Goal: Information Seeking & Learning: Learn about a topic

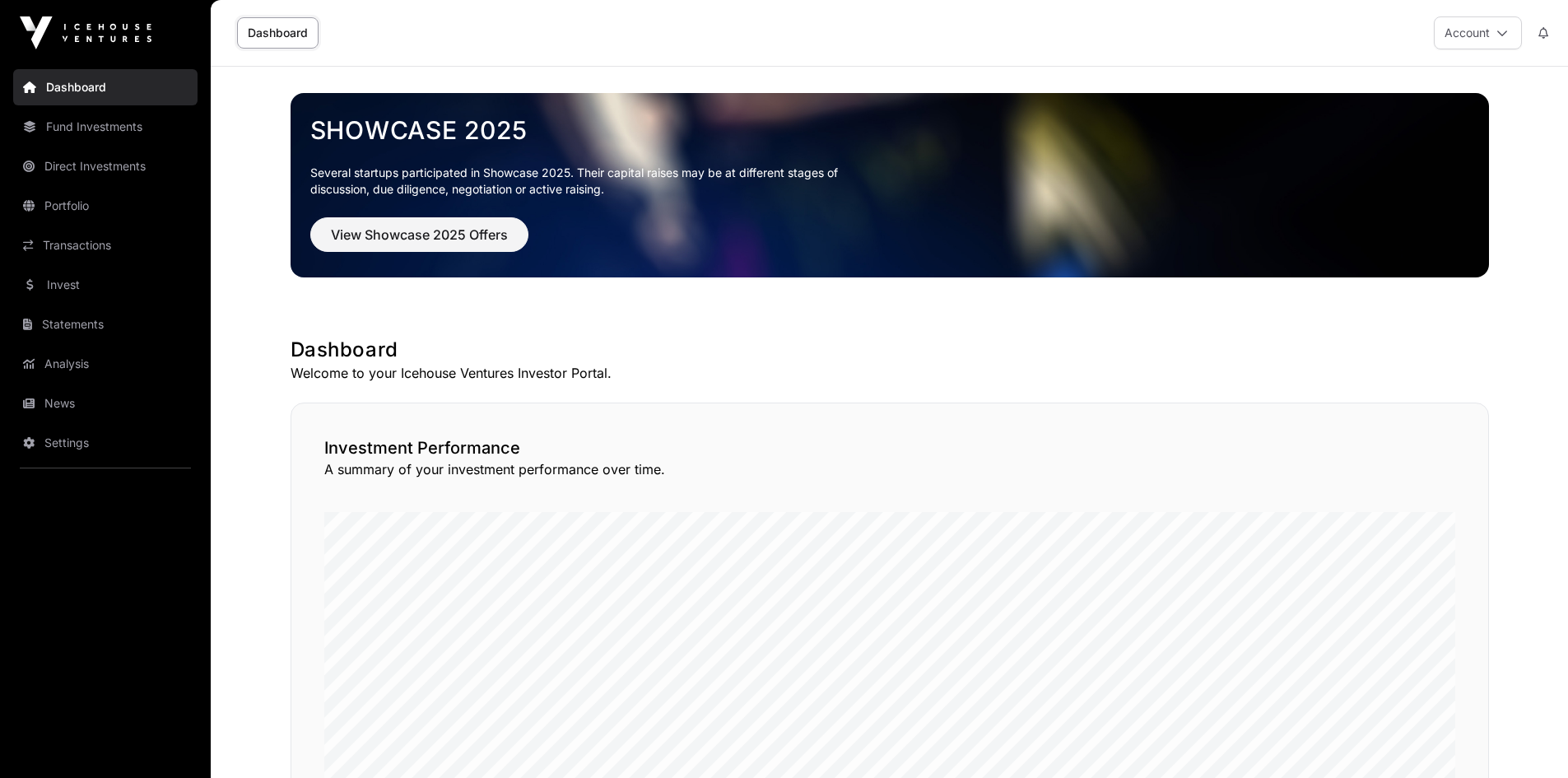
click at [60, 409] on link "News" at bounding box center [106, 403] width 185 height 36
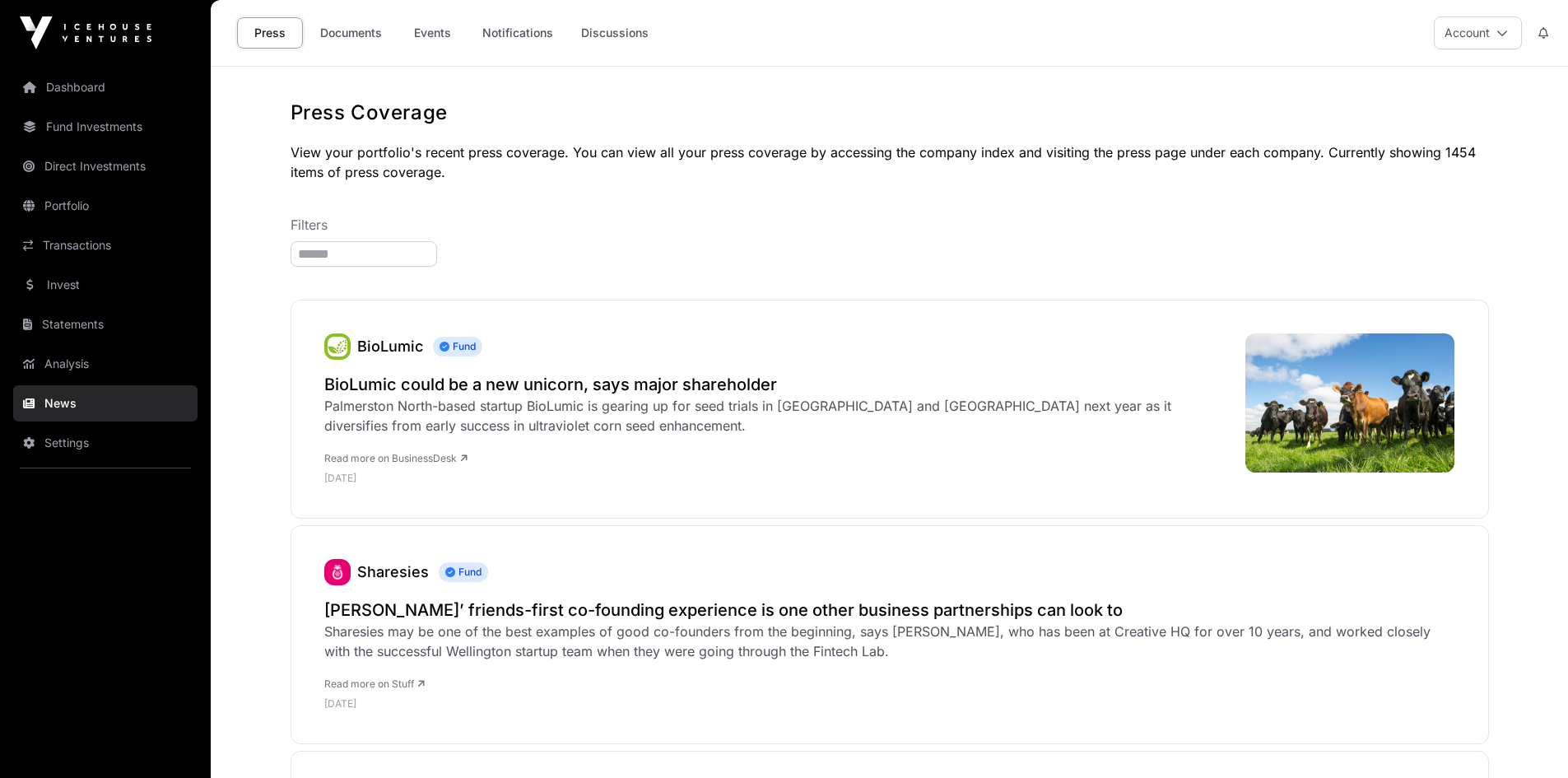
click at [356, 30] on link "Documents" at bounding box center [351, 32] width 83 height 31
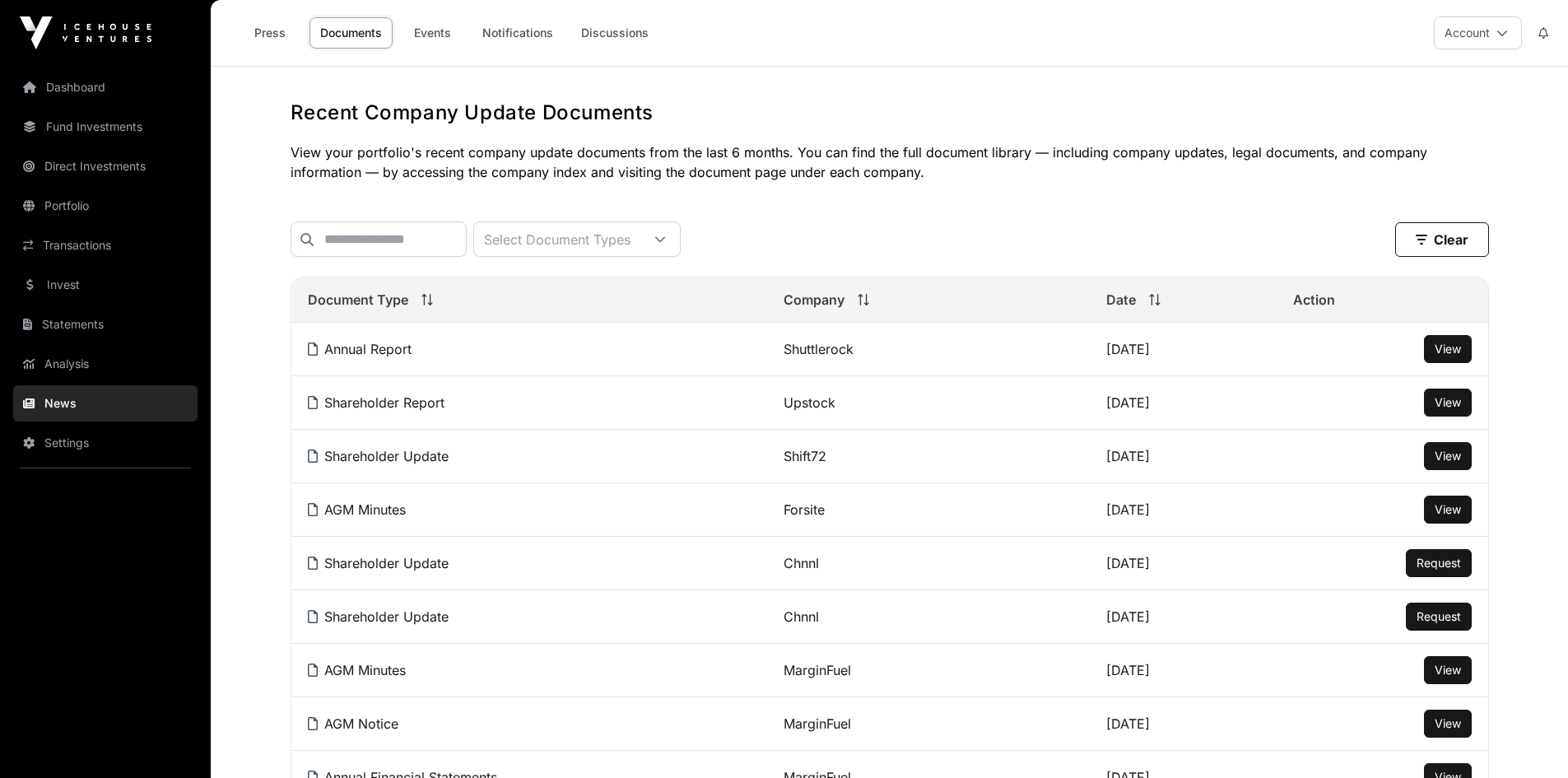
click at [1451, 355] on span "View" at bounding box center [1448, 349] width 27 height 14
click at [1451, 463] on span "View" at bounding box center [1448, 455] width 27 height 14
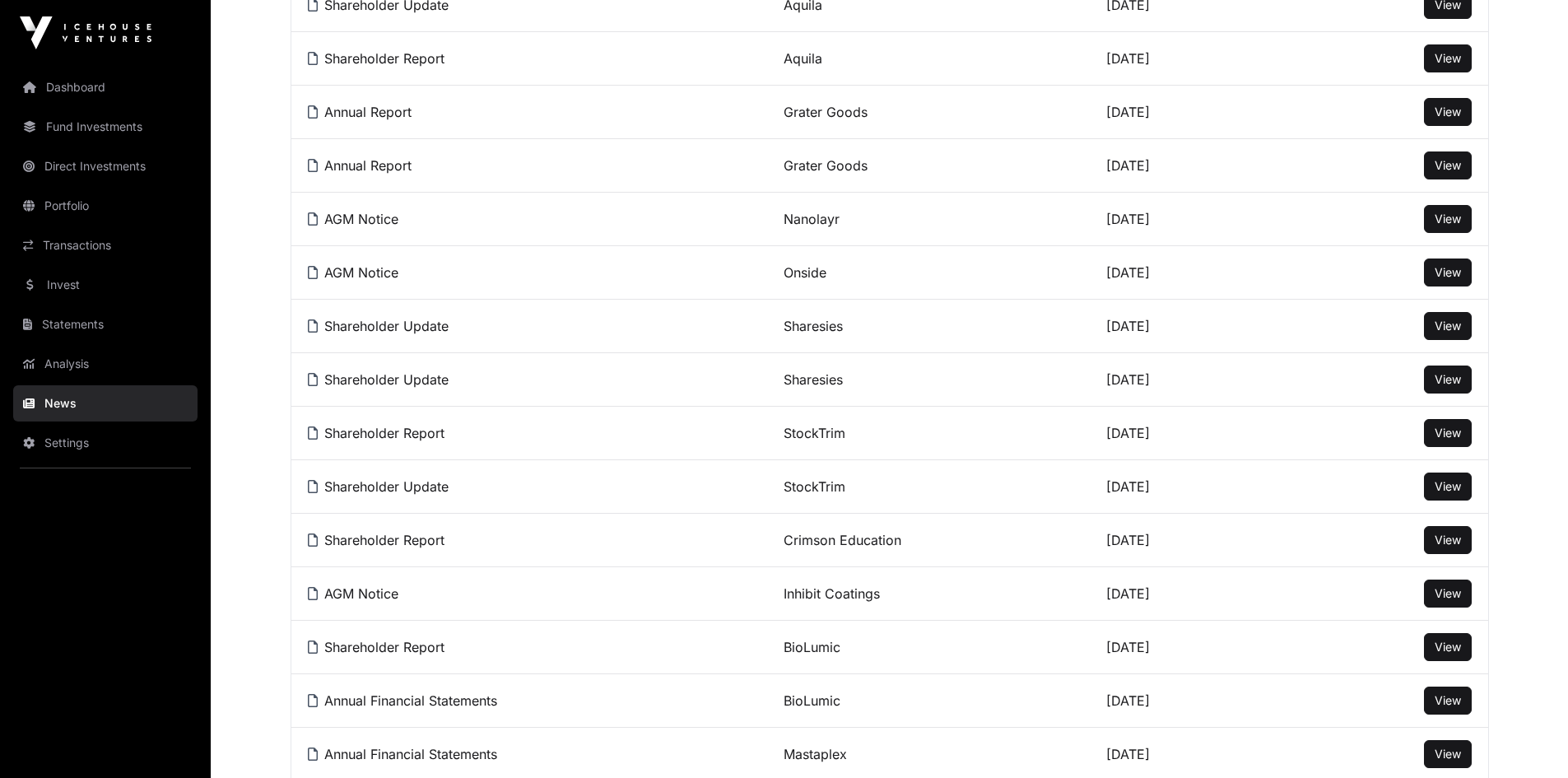
scroll to position [905, 0]
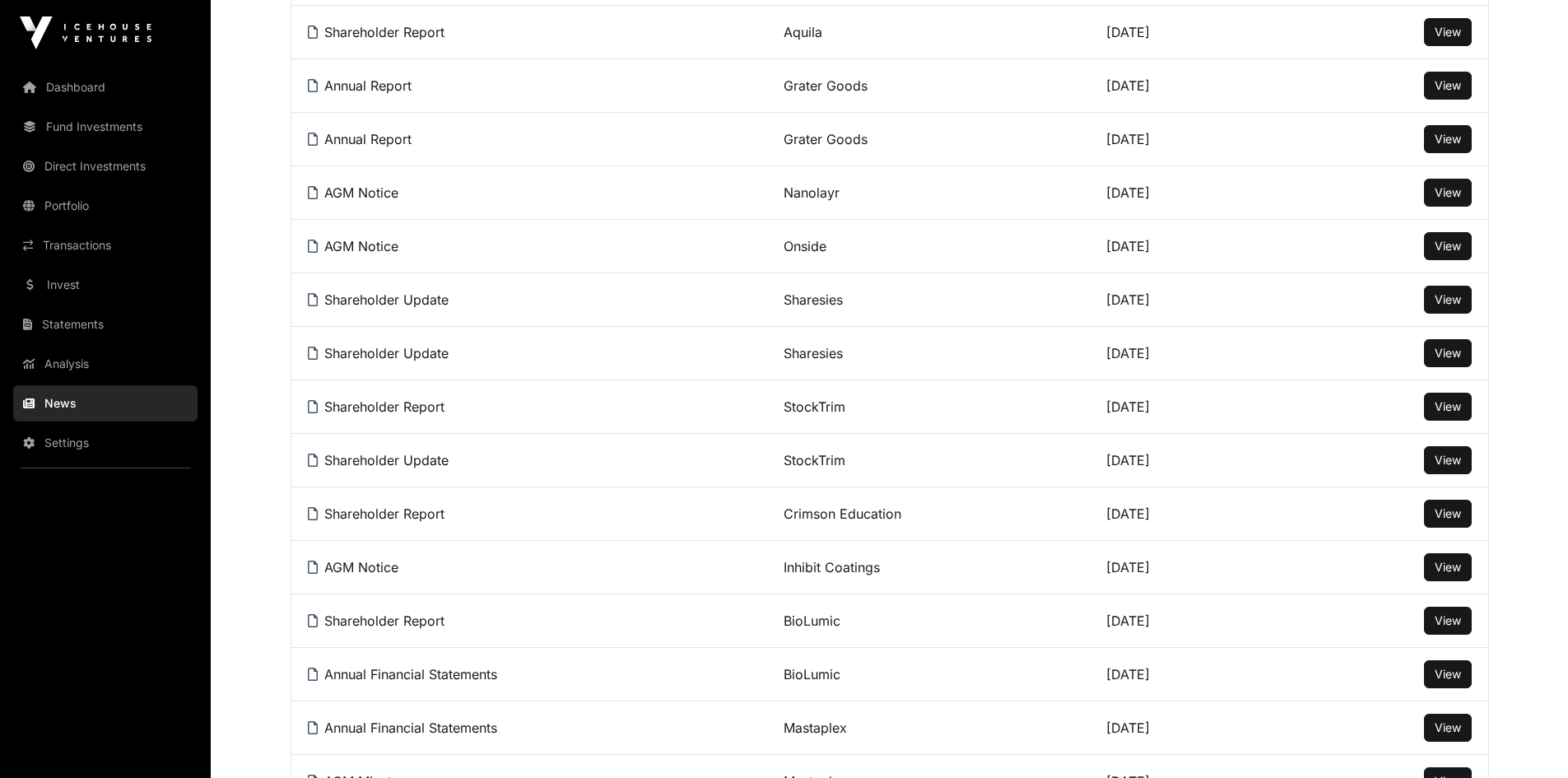
click at [1451, 520] on span "View" at bounding box center [1448, 512] width 27 height 14
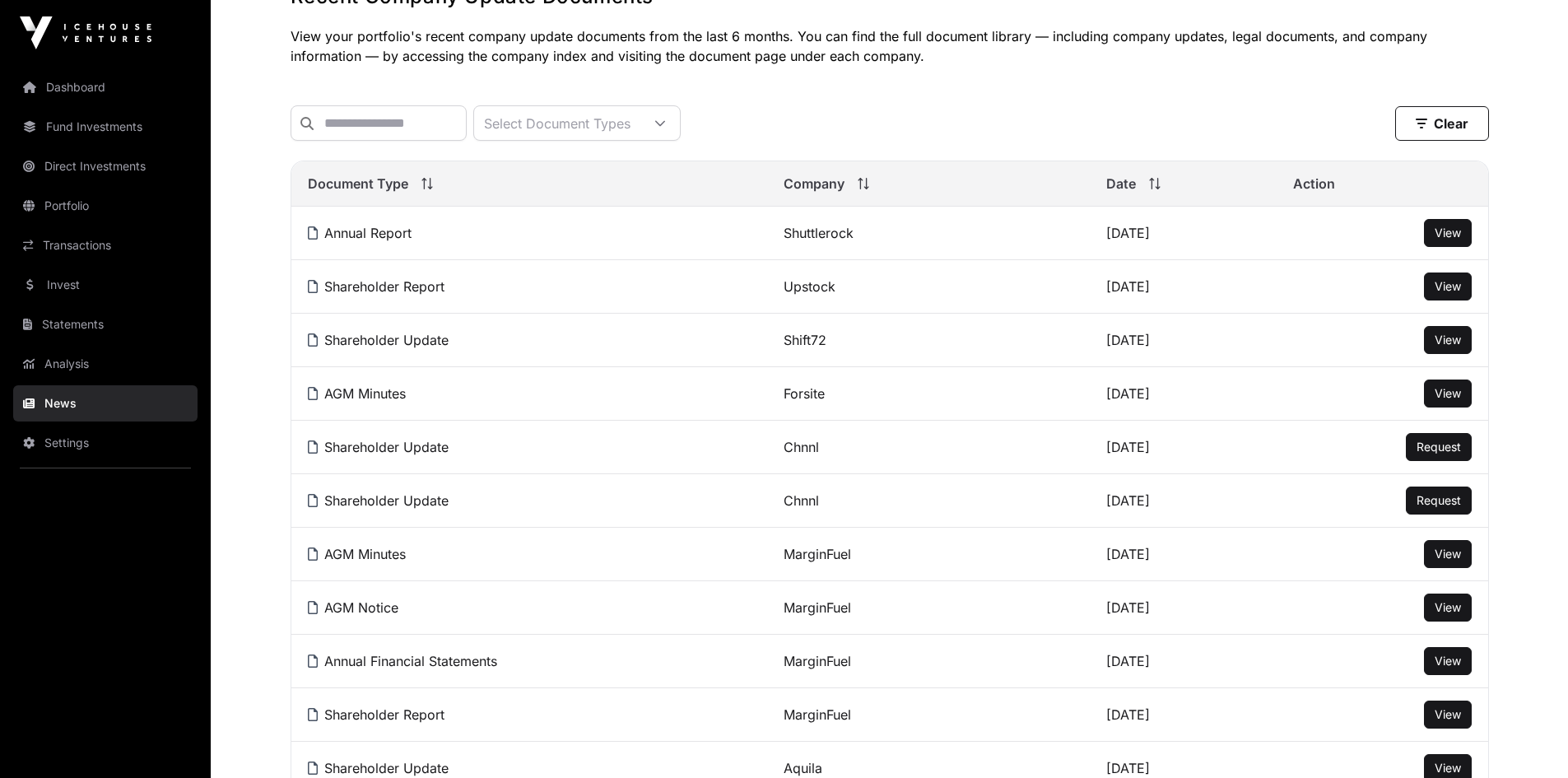
scroll to position [0, 0]
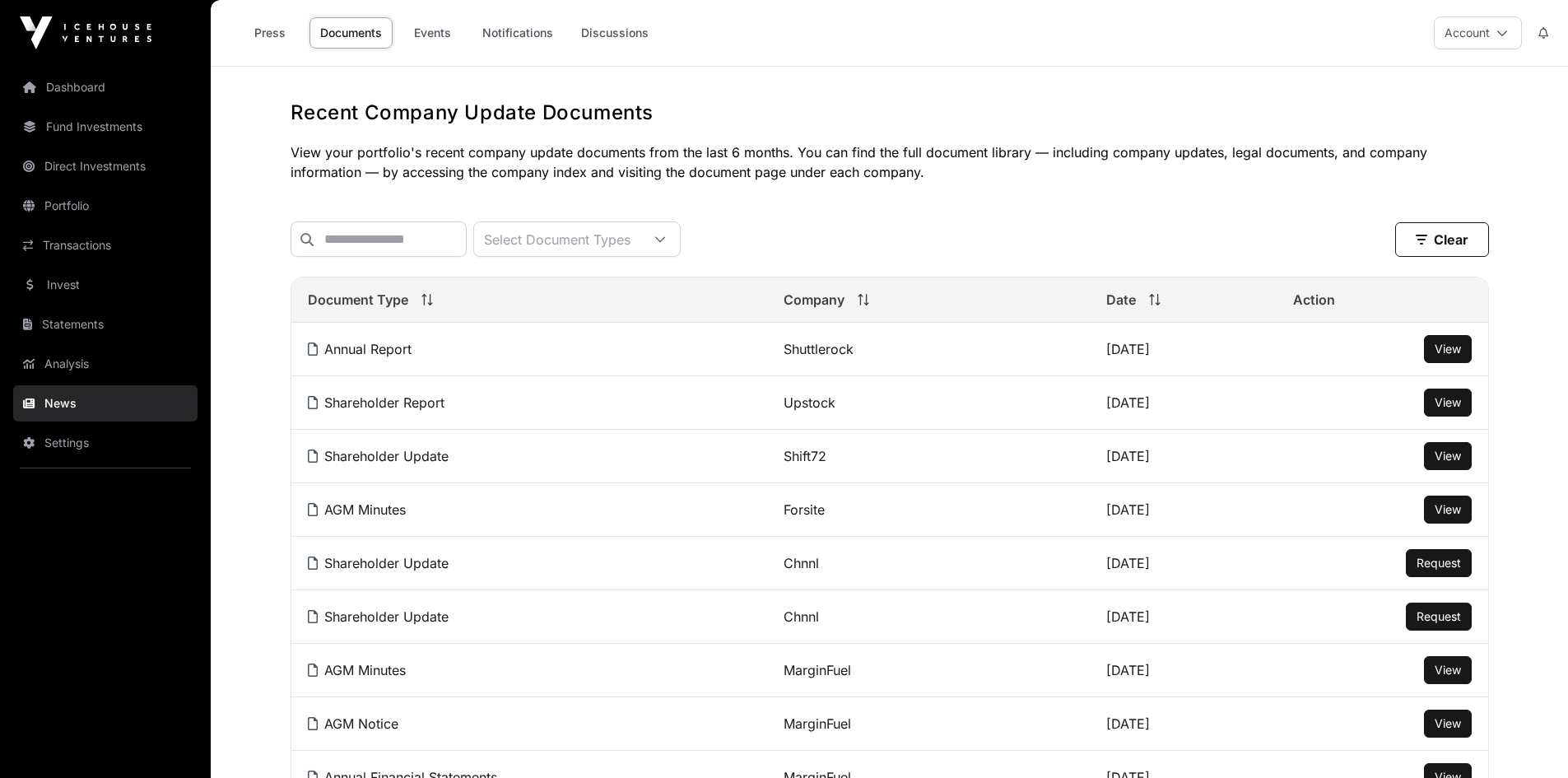
click at [433, 26] on link "Events" at bounding box center [432, 32] width 66 height 31
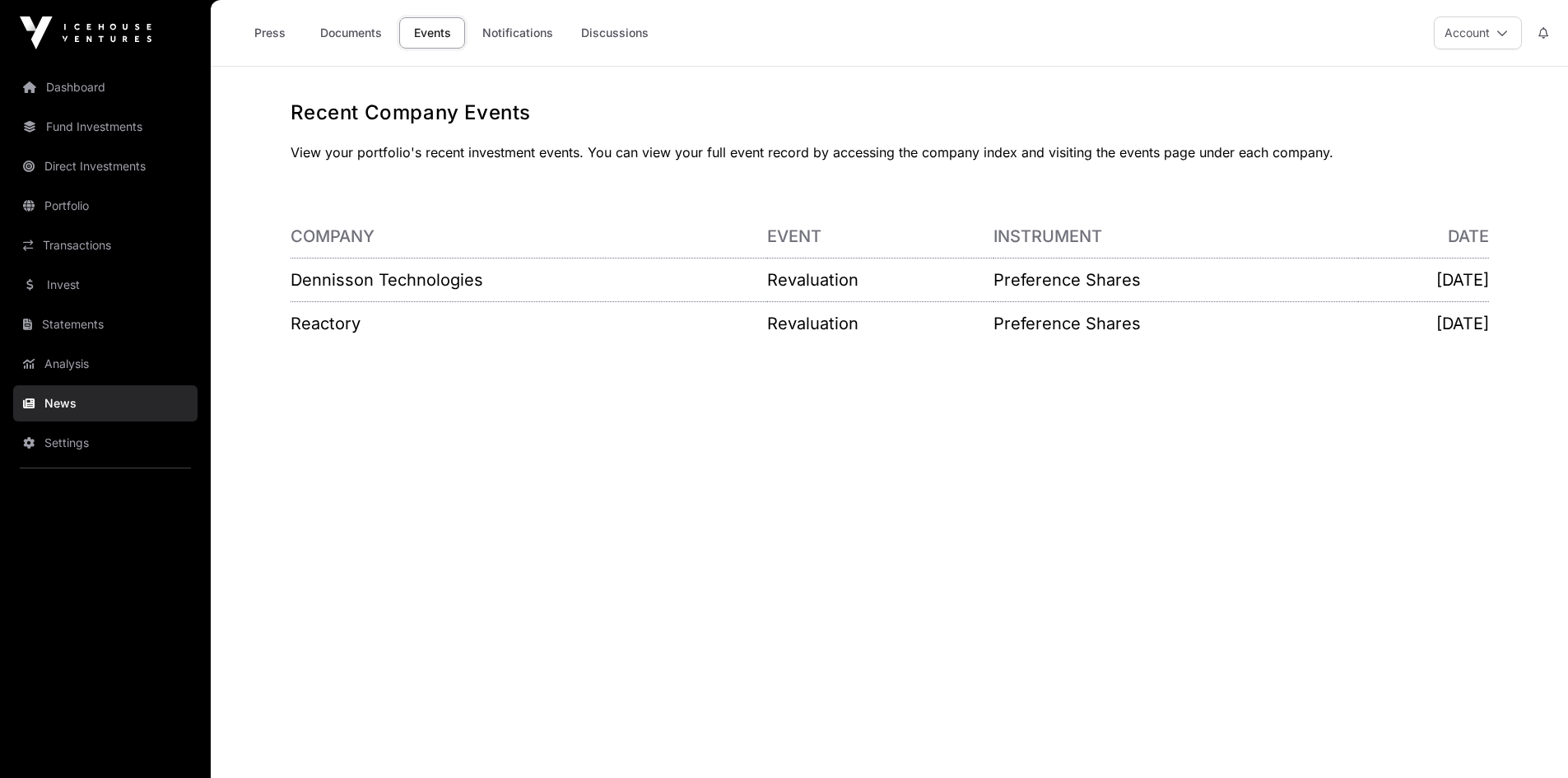
click at [64, 288] on link "Invest" at bounding box center [106, 285] width 185 height 36
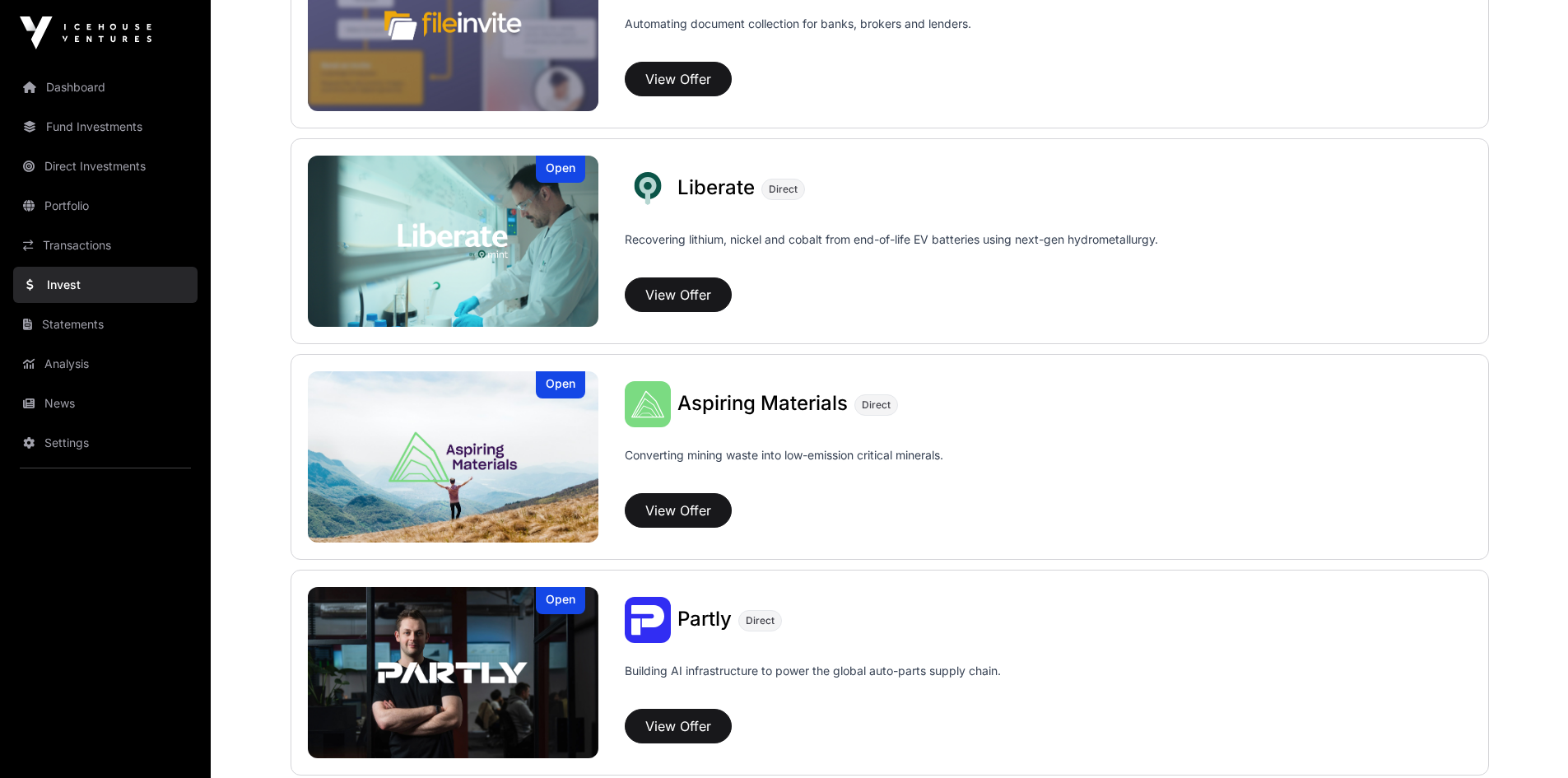
scroll to position [1152, 0]
click at [678, 298] on button "View Offer" at bounding box center [678, 293] width 107 height 34
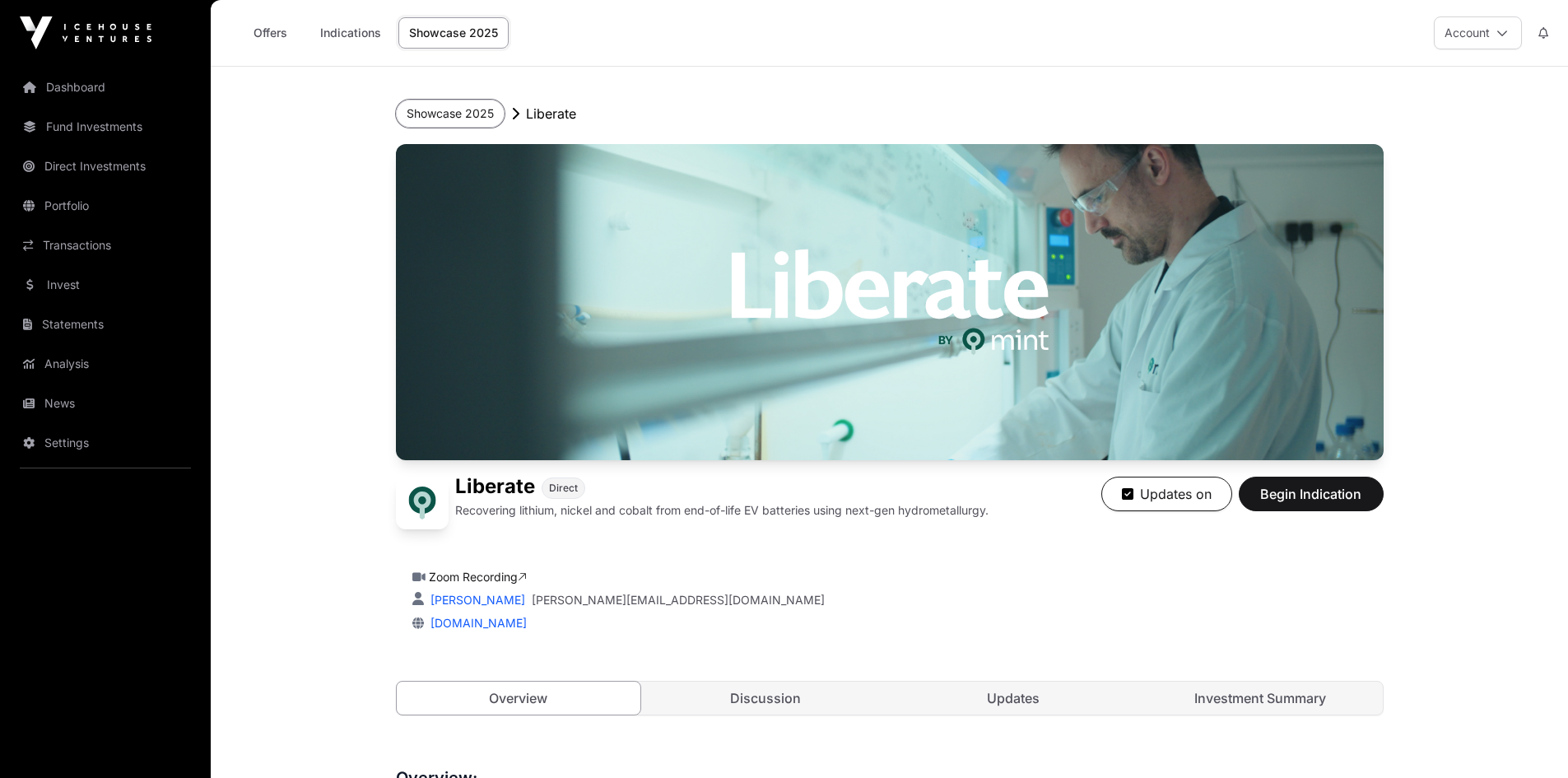
click at [428, 120] on button "Showcase 2025" at bounding box center [451, 113] width 109 height 28
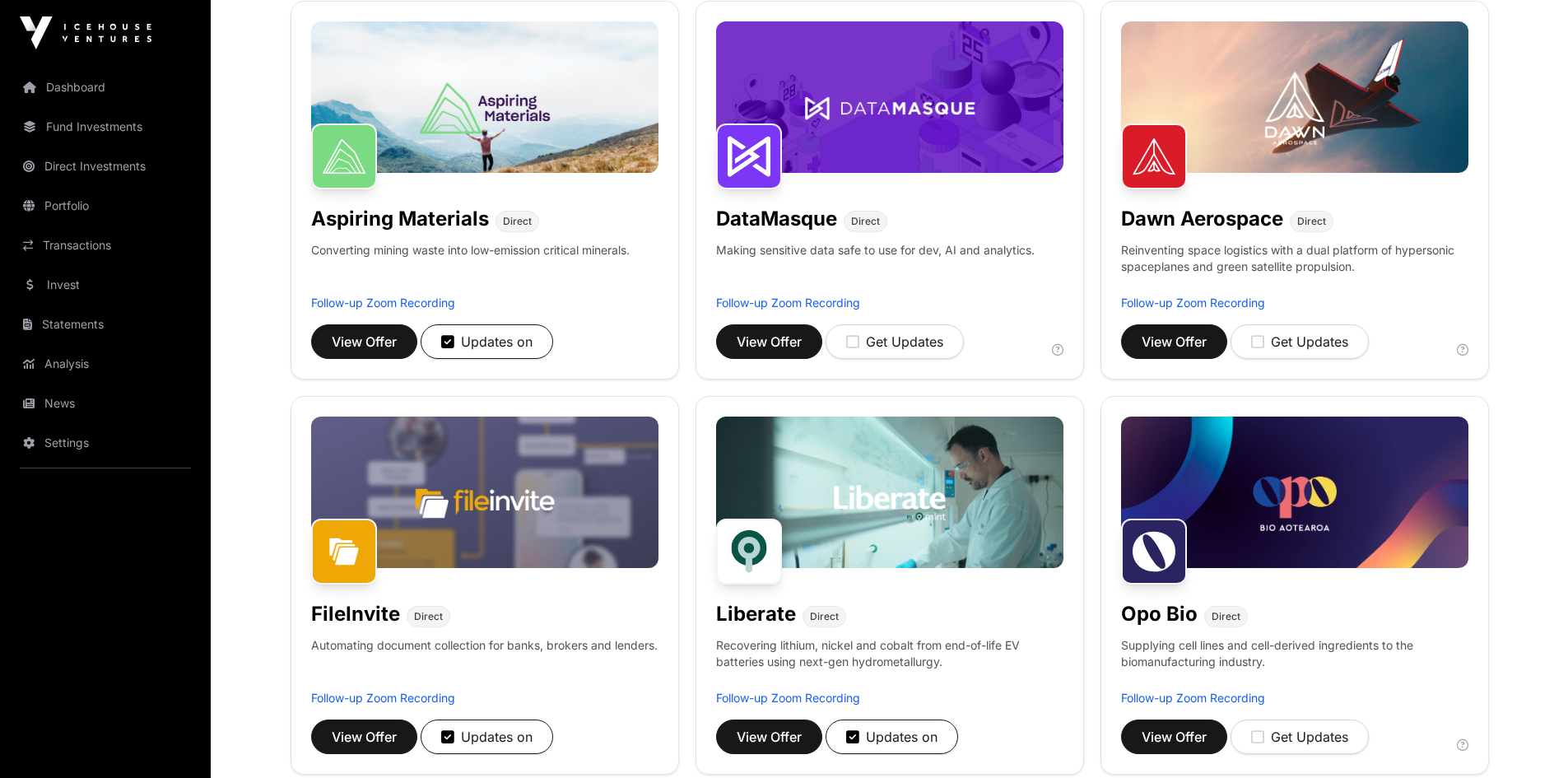
scroll to position [247, 0]
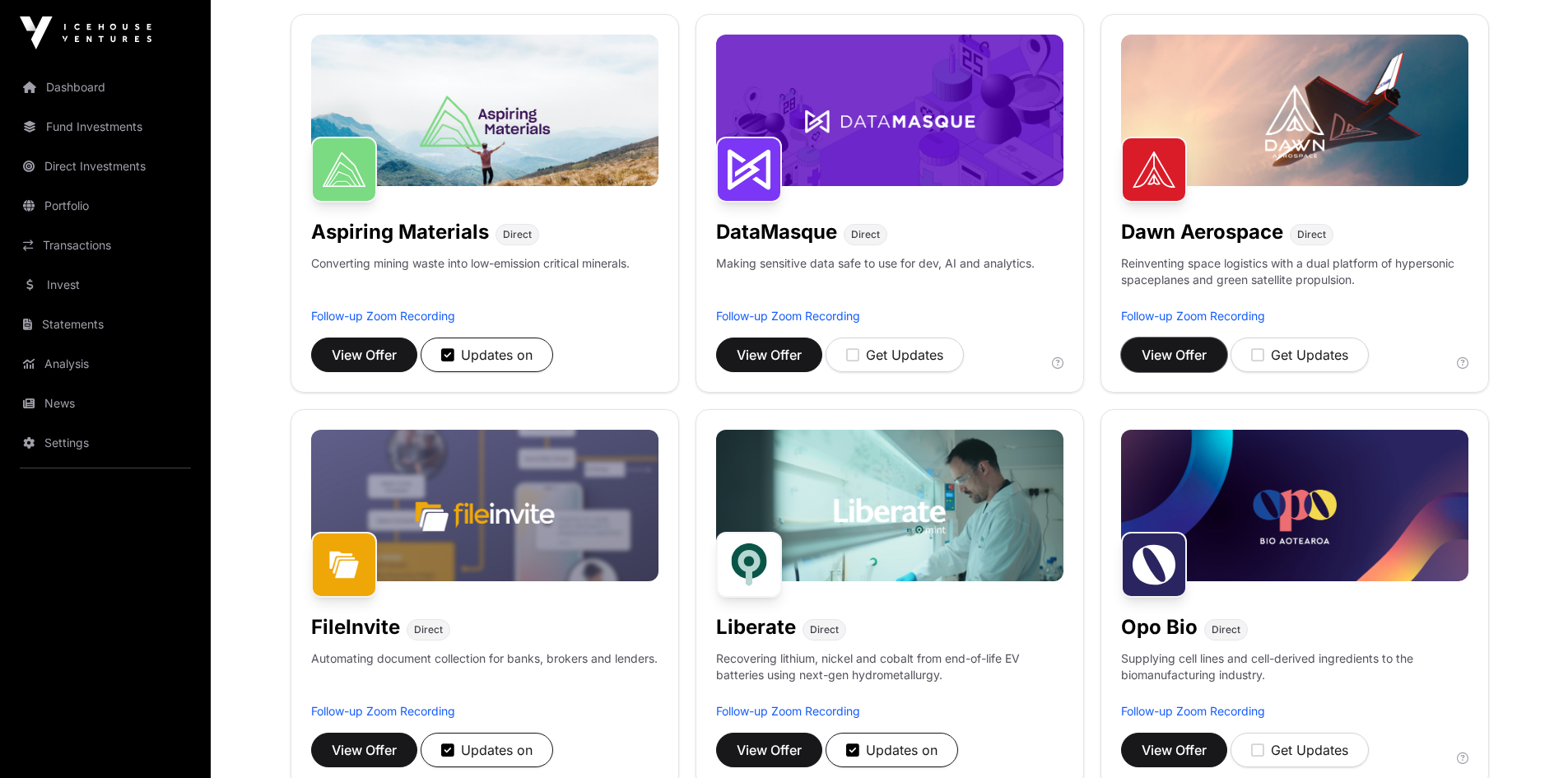
click at [1163, 349] on span "View Offer" at bounding box center [1174, 354] width 65 height 20
